Goal: Task Accomplishment & Management: Use online tool/utility

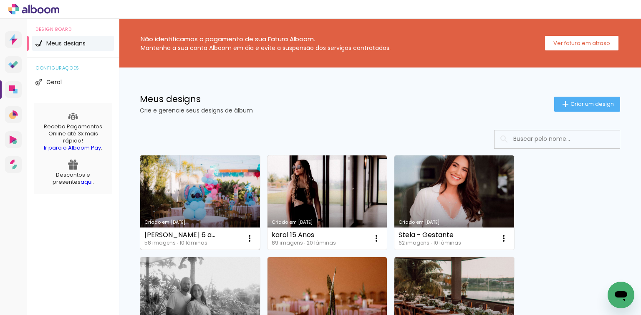
click at [206, 187] on link "Criado em 20/08/25" at bounding box center [200, 203] width 120 height 94
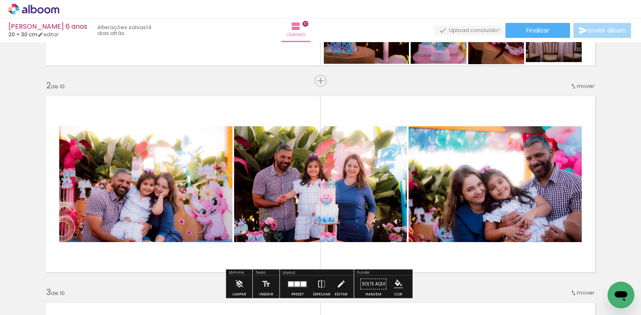
scroll to position [200, 0]
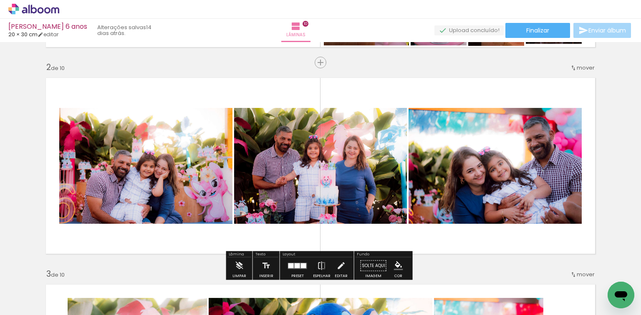
click at [324, 162] on quentale-photo at bounding box center [320, 166] width 173 height 116
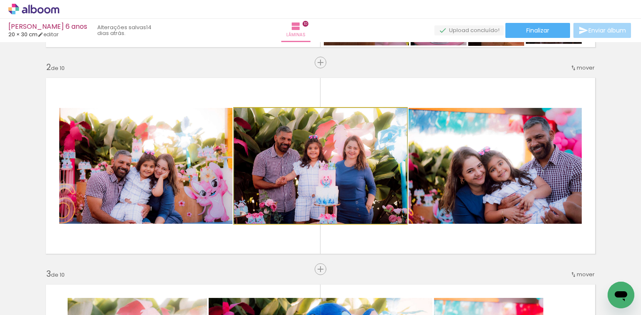
click at [341, 161] on quentale-photo at bounding box center [320, 166] width 173 height 116
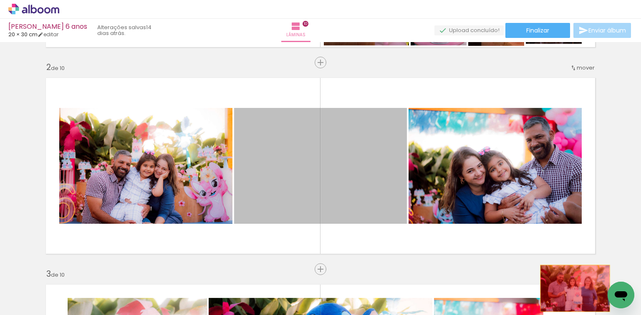
drag, startPoint x: 363, startPoint y: 168, endPoint x: 572, endPoint y: 289, distance: 241.9
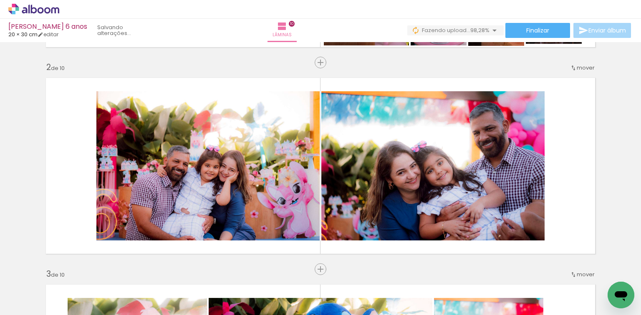
scroll to position [0, 559]
click at [257, 269] on iron-icon at bounding box center [253, 270] width 9 height 9
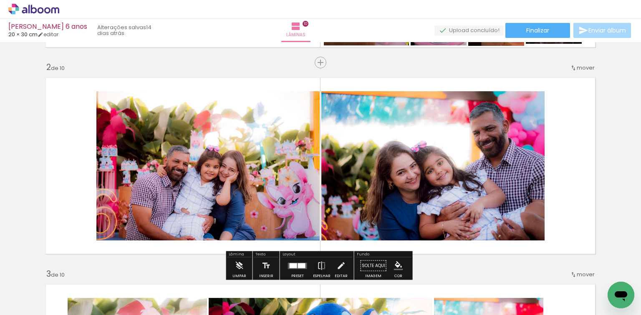
scroll to position [0, 0]
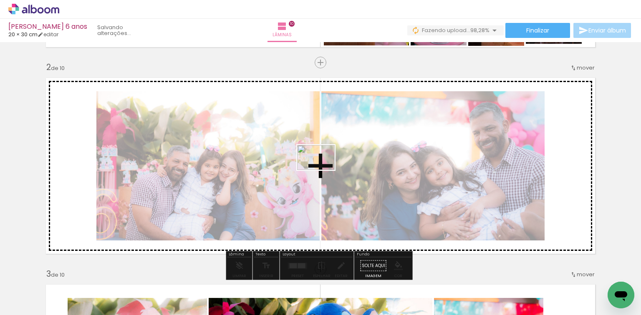
drag, startPoint x: 276, startPoint y: 293, endPoint x: 322, endPoint y: 170, distance: 131.0
click at [322, 170] on quentale-workspace at bounding box center [320, 157] width 641 height 315
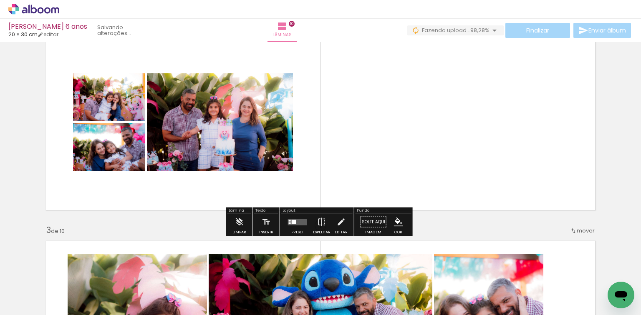
scroll to position [267, 0]
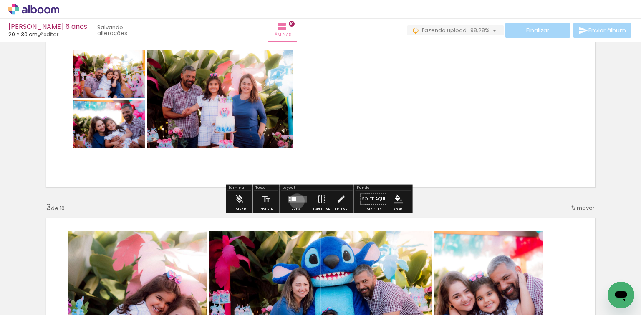
click at [295, 201] on quentale-layouter at bounding box center [297, 199] width 19 height 6
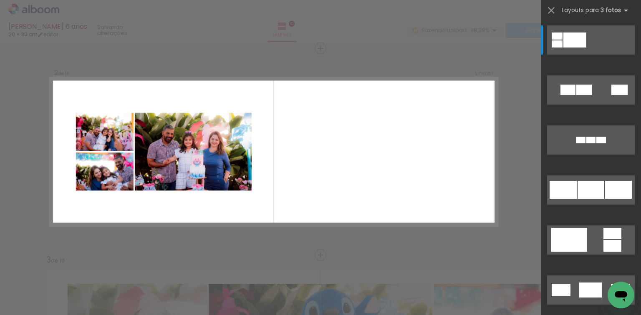
scroll to position [214, 0]
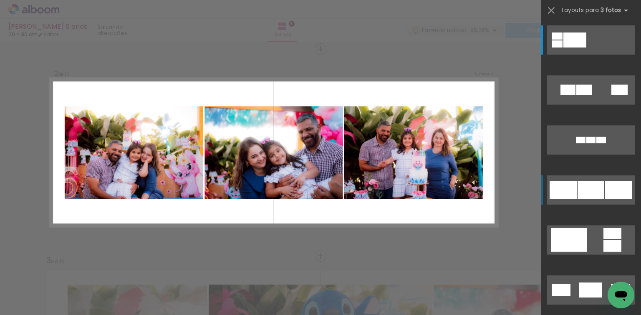
click at [573, 184] on div at bounding box center [562, 190] width 27 height 18
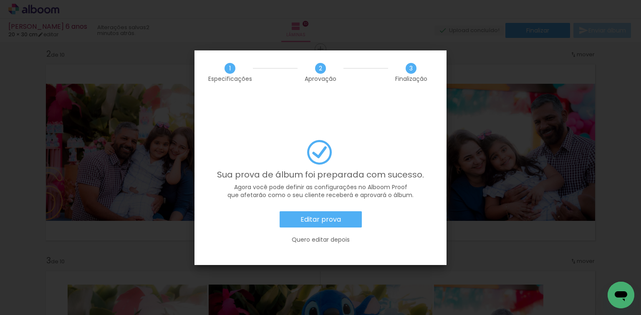
scroll to position [0, 559]
click at [0, 0] on slot "Editar prova" at bounding box center [0, 0] width 0 height 0
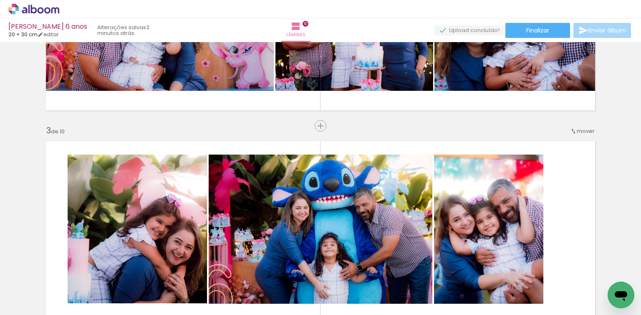
scroll to position [414, 0]
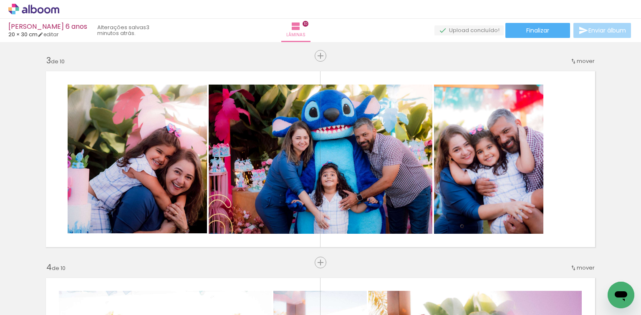
click at [593, 31] on span "Enviar álbum" at bounding box center [607, 31] width 38 height 6
click at [593, 30] on span "Enviar álbum" at bounding box center [607, 31] width 38 height 6
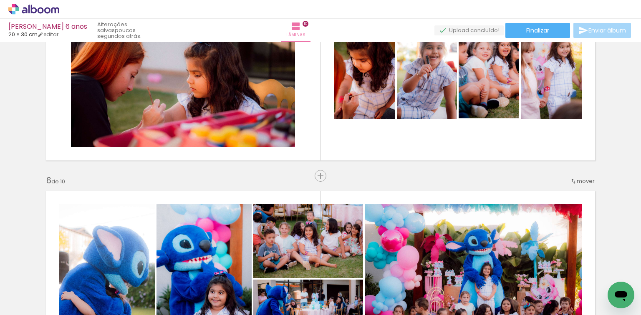
scroll to position [0, 2140]
click at [607, 29] on span "Enviar álbum" at bounding box center [607, 31] width 38 height 6
click at [609, 30] on span "Enviar álbum" at bounding box center [607, 31] width 38 height 6
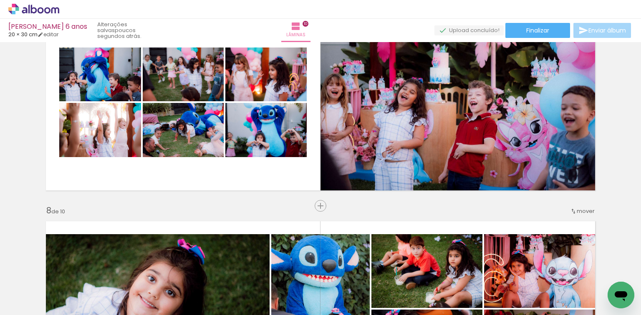
scroll to position [1315, 0]
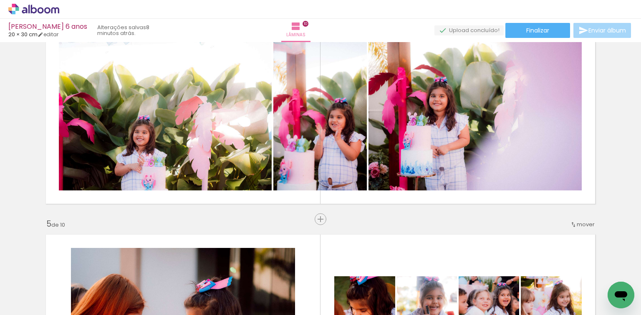
scroll to position [650, 0]
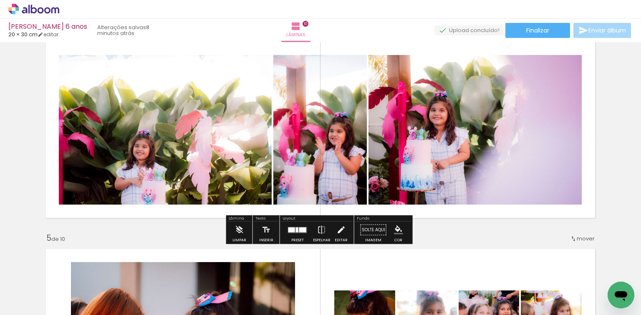
click at [340, 230] on iron-icon at bounding box center [340, 230] width 9 height 17
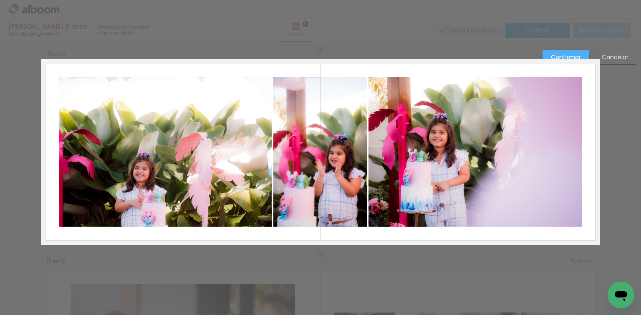
scroll to position [627, 0]
click at [560, 52] on paper-button "Confirmar" at bounding box center [565, 57] width 47 height 14
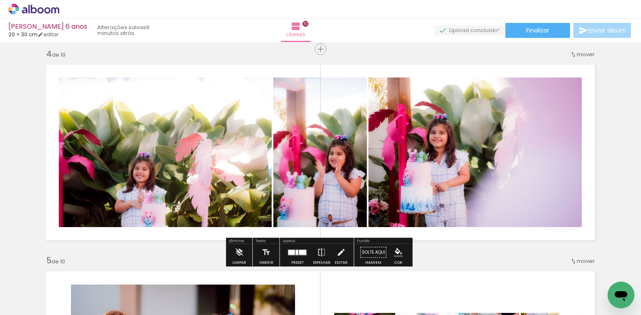
click at [604, 29] on span "Enviar álbum" at bounding box center [607, 31] width 38 height 6
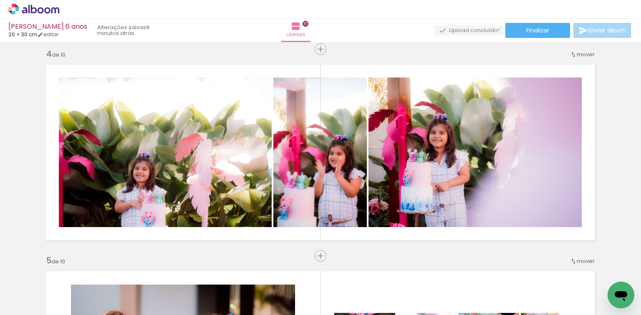
click at [604, 29] on span "Enviar álbum" at bounding box center [607, 31] width 38 height 6
click at [526, 30] on span "Finalizar" at bounding box center [537, 31] width 23 height 6
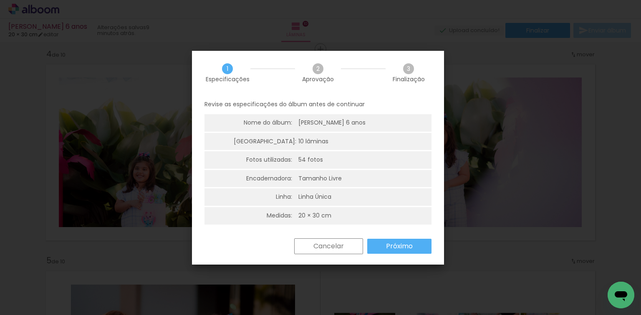
click at [0, 0] on slot "Próximo" at bounding box center [0, 0] width 0 height 0
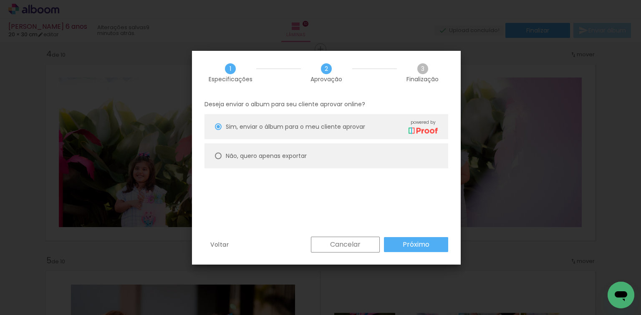
click at [217, 157] on div at bounding box center [218, 156] width 7 height 7
type paper-radio-button "on"
click at [0, 0] on slot "Próximo" at bounding box center [0, 0] width 0 height 0
type input "Alta, 300 DPI"
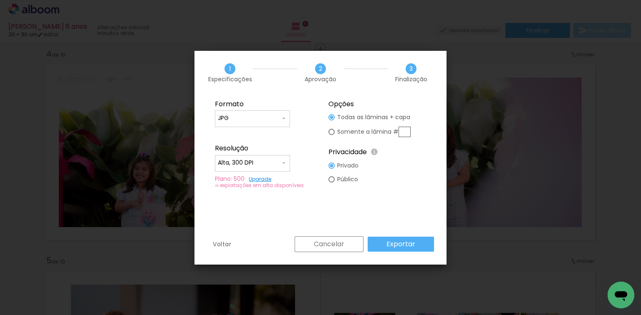
click at [404, 130] on input "text" at bounding box center [404, 132] width 12 height 10
type paper-radio-button "on"
type input "4"
click at [0, 0] on slot "Exportar" at bounding box center [0, 0] width 0 height 0
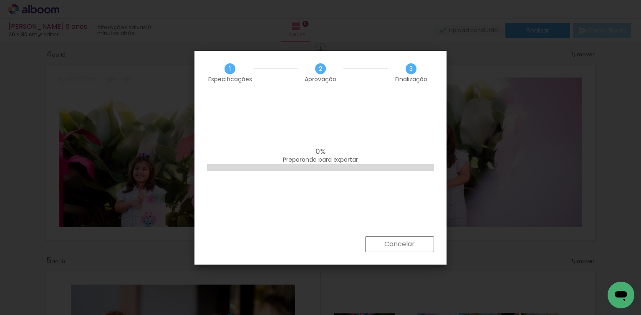
scroll to position [0, 2140]
